Goal: Task Accomplishment & Management: Manage account settings

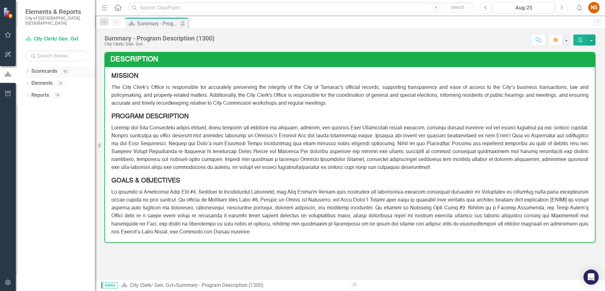
click at [28, 70] on icon "Dropdown" at bounding box center [27, 71] width 4 height 3
click at [33, 81] on icon "Dropdown" at bounding box center [30, 83] width 5 height 4
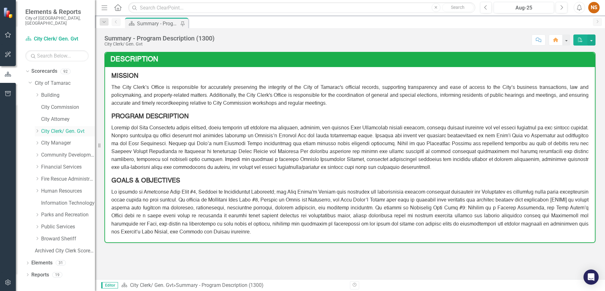
click at [40, 129] on icon "Dropdown" at bounding box center [37, 131] width 5 height 4
click at [55, 176] on link "Operational Efficiency" at bounding box center [70, 179] width 47 height 7
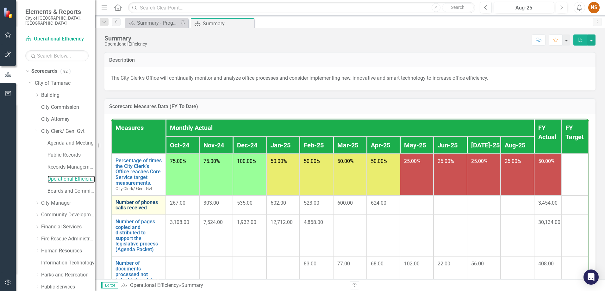
scroll to position [63, 0]
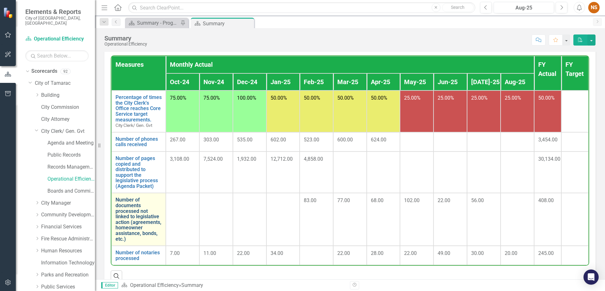
click at [130, 218] on link "Number of documents processed not linked to legislative action (agreements, hom…" at bounding box center [138, 219] width 46 height 45
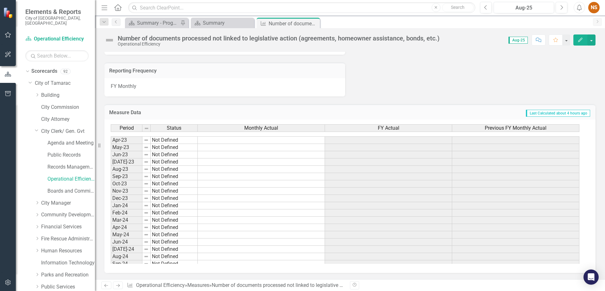
scroll to position [233, 0]
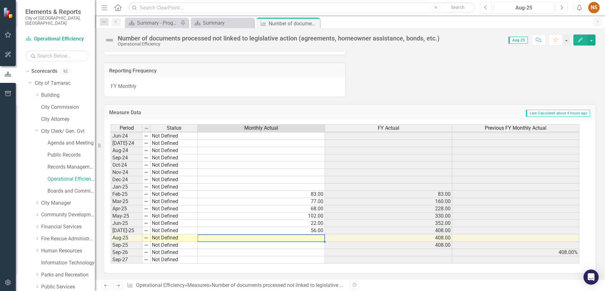
click at [314, 239] on tbody "May-23 Not Defined Jun-23 Not Defined [DATE]-23 Not Defined Aug-23 Not Defined …" at bounding box center [345, 151] width 469 height 226
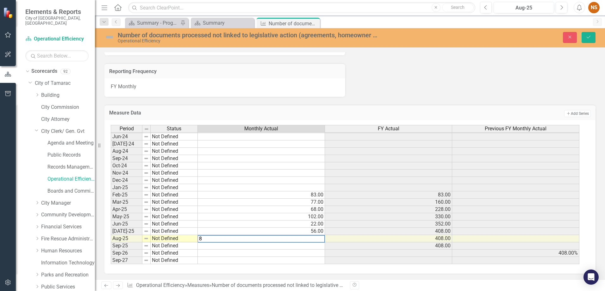
type textarea "81"
click at [415, 240] on td "408.00" at bounding box center [388, 238] width 127 height 7
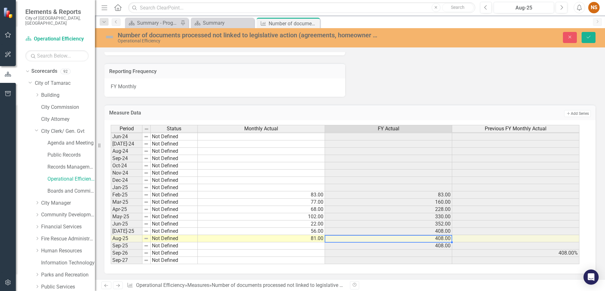
click at [513, 273] on div "Period Status Monthly Actual FY Actual Previous FY Monthly Actual May-23 Not De…" at bounding box center [349, 196] width 491 height 153
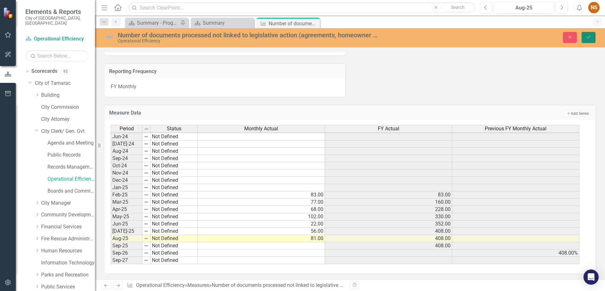
click at [587, 36] on icon "Save" at bounding box center [589, 37] width 6 height 4
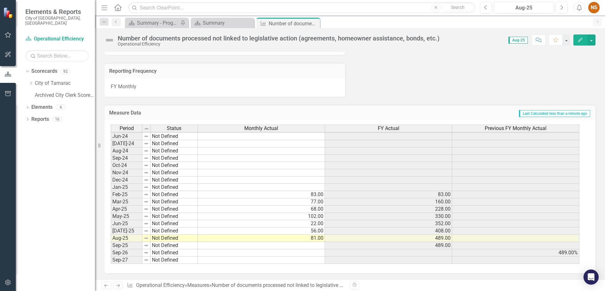
click at [439, 50] on div "Number of documents processed not linked to legislative action (agreements, hom…" at bounding box center [350, 153] width 510 height 251
click at [33, 81] on icon "Dropdown" at bounding box center [30, 83] width 5 height 4
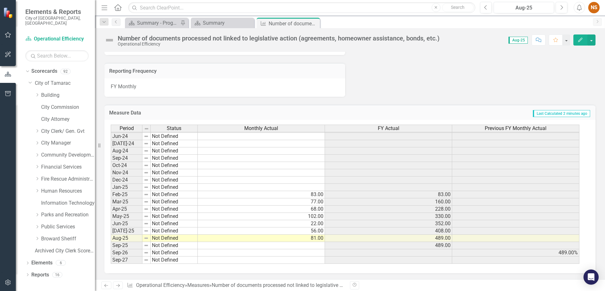
click at [33, 127] on div "Dropdown City Clerk/ Gen. Gvt" at bounding box center [61, 132] width 66 height 12
click at [35, 129] on icon "Dropdown" at bounding box center [37, 131] width 5 height 4
click at [67, 152] on link "Public Records" at bounding box center [70, 155] width 47 height 7
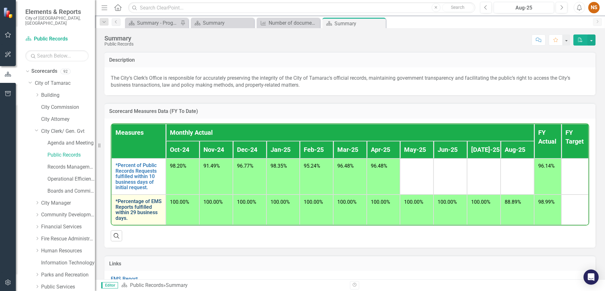
click at [132, 205] on link "*Percentage of EMS Reports fulfilled within 29 business days." at bounding box center [138, 210] width 46 height 22
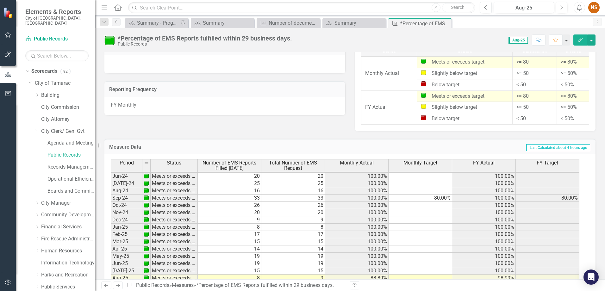
scroll to position [580, 0]
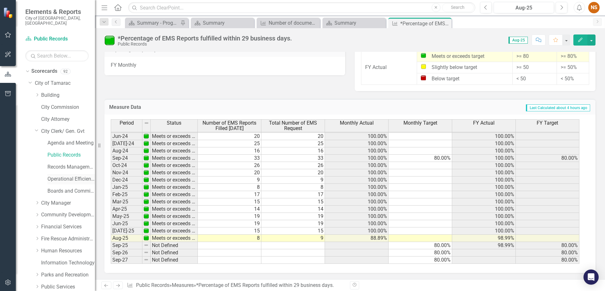
click at [57, 176] on link "Operational Efficiency" at bounding box center [70, 179] width 47 height 7
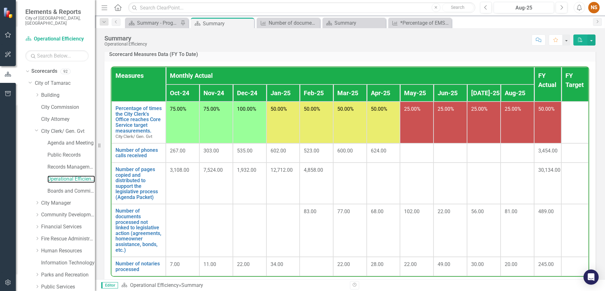
scroll to position [63, 0]
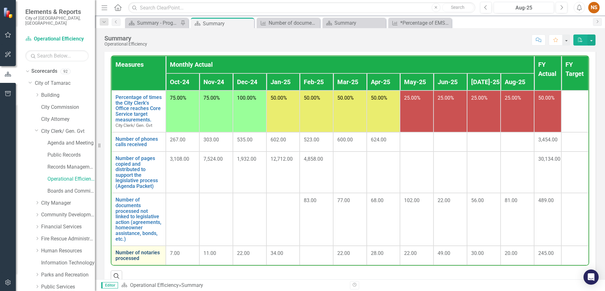
click at [125, 258] on link "Number of notaries processed" at bounding box center [138, 255] width 46 height 11
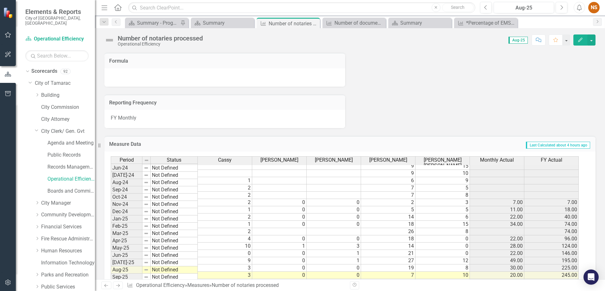
scroll to position [417, 0]
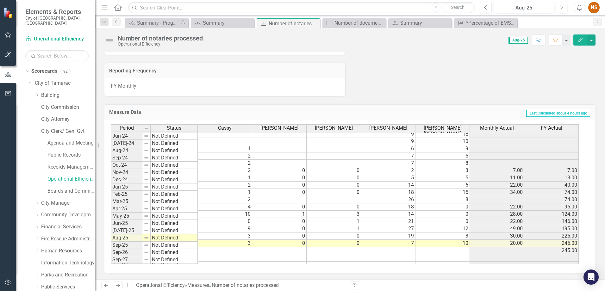
drag, startPoint x: 538, startPoint y: 73, endPoint x: 526, endPoint y: 80, distance: 14.6
click at [544, 50] on div "Number of notaries processed Operational Efficiency Score: 0.00 Aug-25 Complete…" at bounding box center [350, 153] width 510 height 251
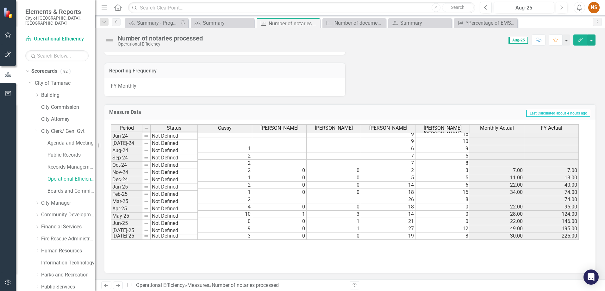
scroll to position [138, 0]
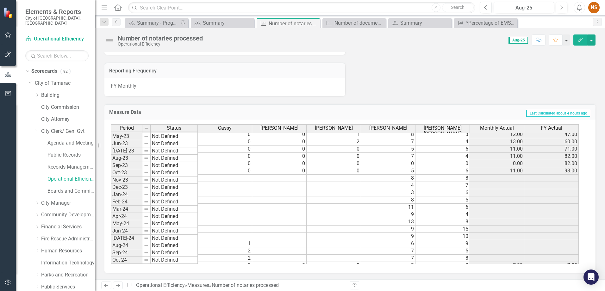
drag, startPoint x: 515, startPoint y: 63, endPoint x: 512, endPoint y: 81, distance: 18.0
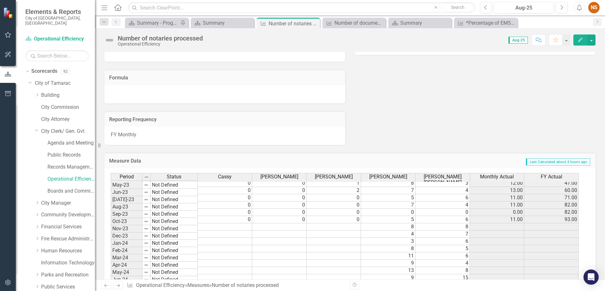
scroll to position [417, 0]
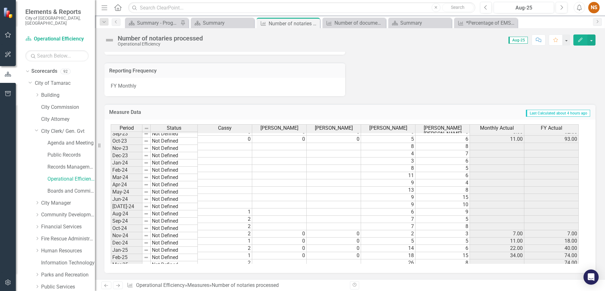
drag, startPoint x: 474, startPoint y: 74, endPoint x: 360, endPoint y: 35, distance: 119.9
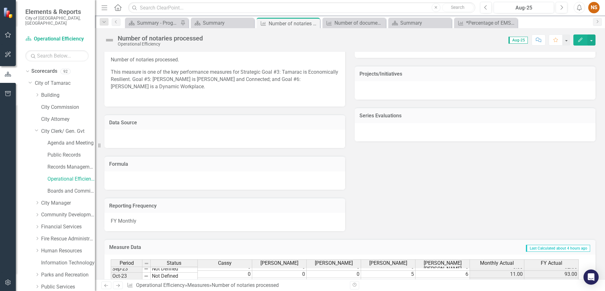
scroll to position [348, 0]
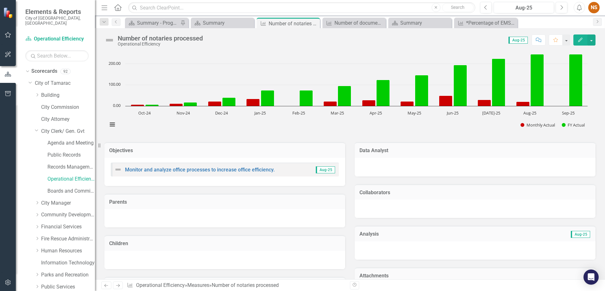
scroll to position [0, 0]
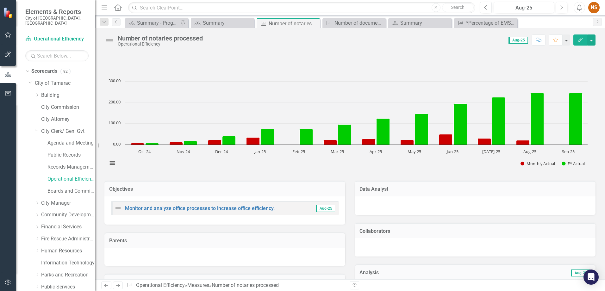
click at [318, 62] on div at bounding box center [349, 61] width 491 height 18
click at [500, 278] on div "Analysis Aug-25" at bounding box center [475, 272] width 241 height 16
click at [485, 169] on rect "Interactive chart" at bounding box center [347, 125] width 486 height 95
click at [312, 155] on rect "Interactive chart" at bounding box center [347, 125] width 486 height 95
click at [500, 281] on div "Revision History" at bounding box center [598, 285] width 497 height 8
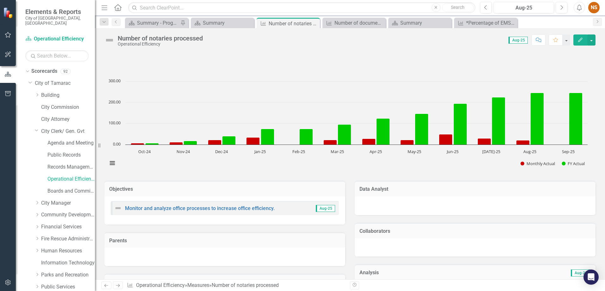
click at [565, 174] on div "Data Analyst" at bounding box center [475, 194] width 250 height 42
click at [477, 174] on div "Data Analyst" at bounding box center [475, 194] width 250 height 42
click at [380, 55] on div at bounding box center [349, 61] width 491 height 18
